Goal: Navigation & Orientation: Find specific page/section

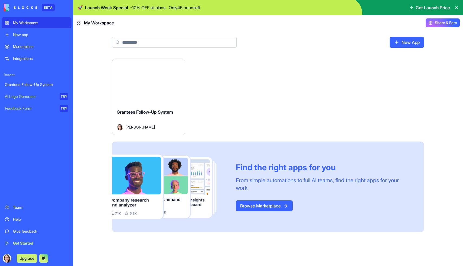
click at [135, 90] on div "Launch" at bounding box center [148, 81] width 73 height 45
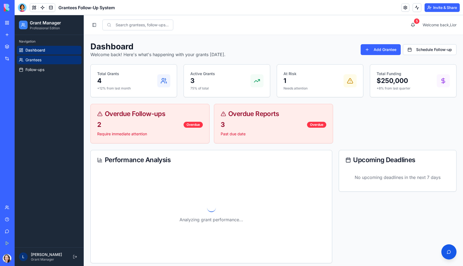
click at [33, 61] on span "Grantees" at bounding box center [33, 59] width 16 height 5
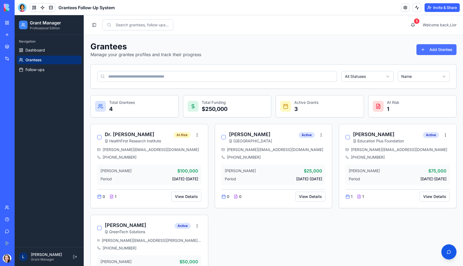
click at [435, 50] on button "Add Grantee" at bounding box center [436, 49] width 40 height 11
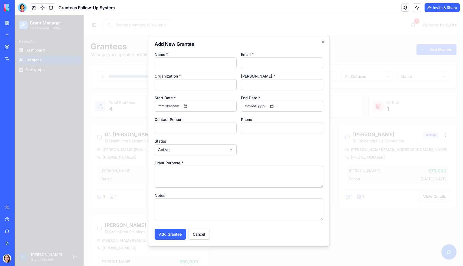
click at [354, 90] on div at bounding box center [239, 140] width 448 height 250
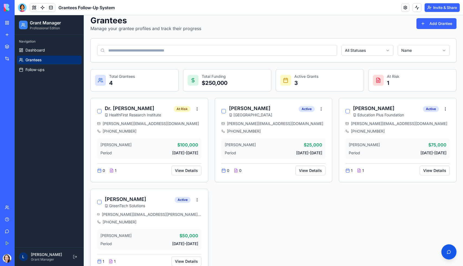
scroll to position [40, 0]
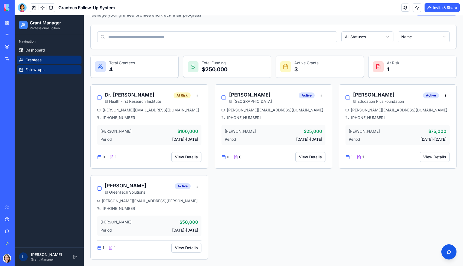
click at [48, 69] on link "Follow-ups" at bounding box center [49, 69] width 65 height 9
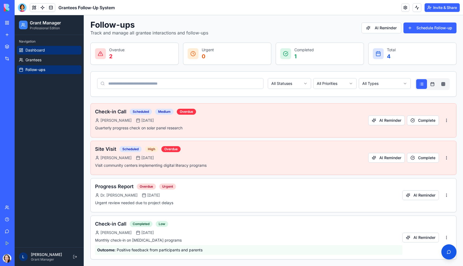
click at [44, 50] on span "Dashboard" at bounding box center [34, 49] width 19 height 5
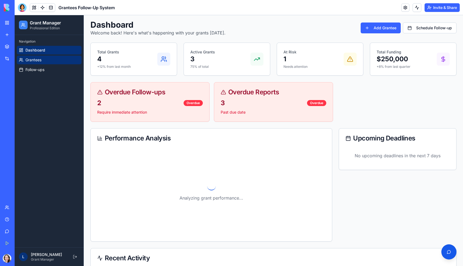
click at [43, 63] on link "Grantees" at bounding box center [49, 59] width 65 height 9
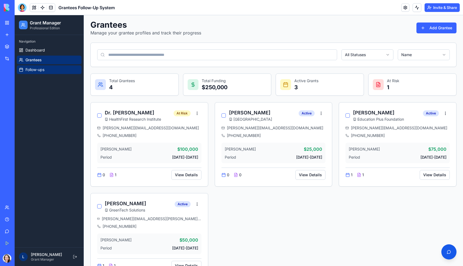
click at [43, 68] on span "Follow-ups" at bounding box center [34, 69] width 19 height 5
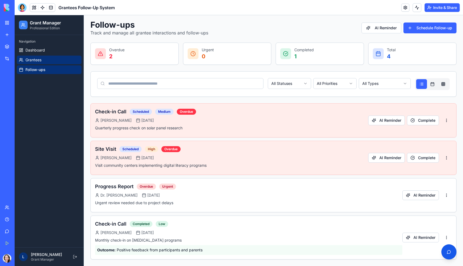
click at [43, 59] on link "Grantees" at bounding box center [49, 59] width 65 height 9
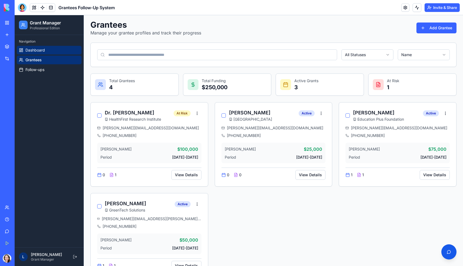
click at [40, 51] on span "Dashboard" at bounding box center [34, 49] width 19 height 5
